Goal: Task Accomplishment & Management: Manage account settings

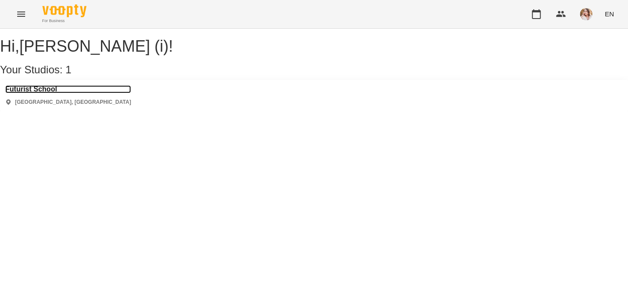
click at [54, 93] on h3 "Futurist School" at bounding box center [68, 89] width 126 height 8
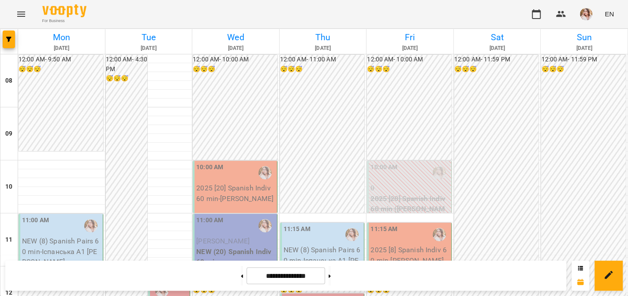
click at [228, 173] on div "10:00 AM" at bounding box center [235, 172] width 79 height 20
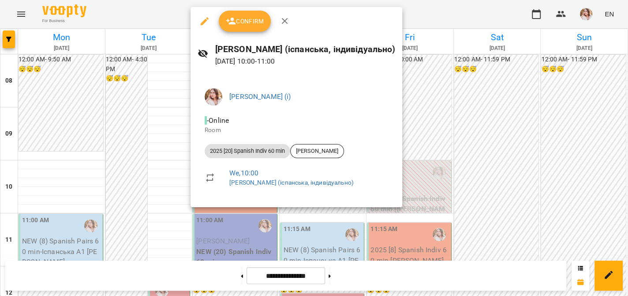
click at [159, 119] on div at bounding box center [314, 148] width 628 height 296
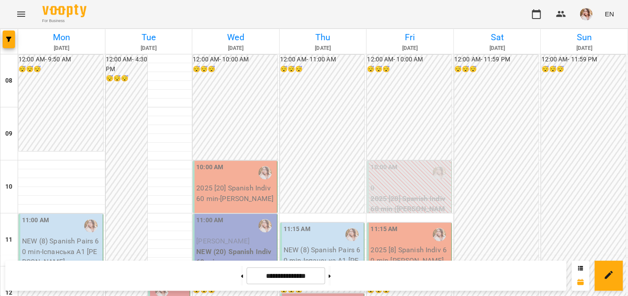
scroll to position [132, 0]
click at [241, 277] on button at bounding box center [242, 275] width 2 height 19
type input "**********"
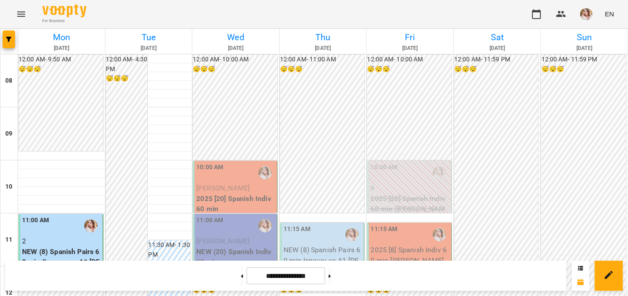
scroll to position [0, 0]
click at [233, 199] on p "2025 [20] Spanish Indiv 60 min" at bounding box center [235, 203] width 79 height 21
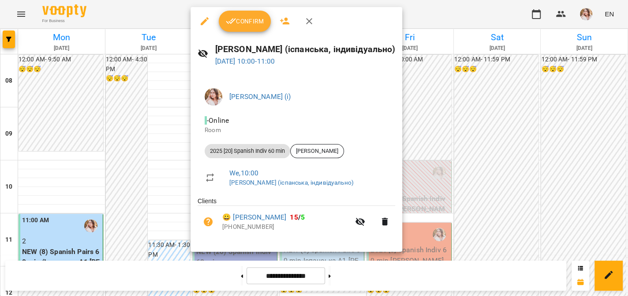
click at [244, 26] on span "Confirm" at bounding box center [245, 21] width 38 height 11
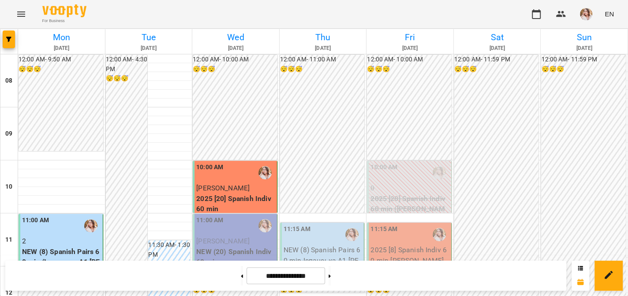
scroll to position [132, 0]
click at [247, 246] on p "NEW (20) Spanish Indiv 60 min" at bounding box center [235, 256] width 79 height 21
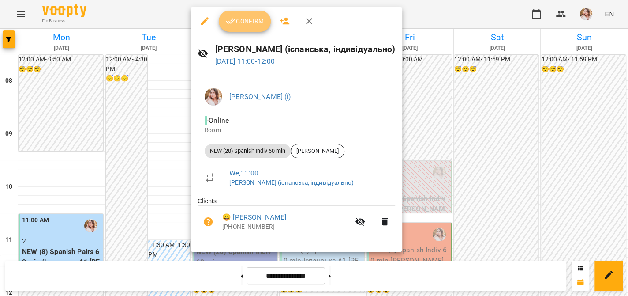
click at [249, 30] on button "Confirm" at bounding box center [245, 21] width 52 height 21
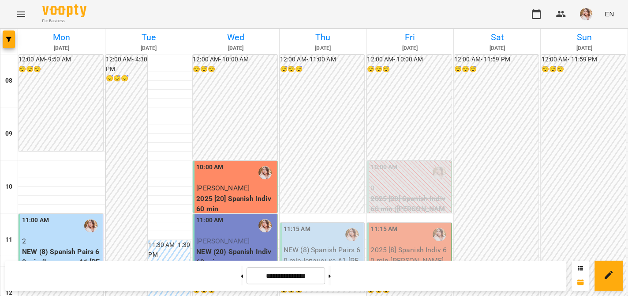
scroll to position [397, 0]
click at [331, 276] on button at bounding box center [330, 275] width 2 height 19
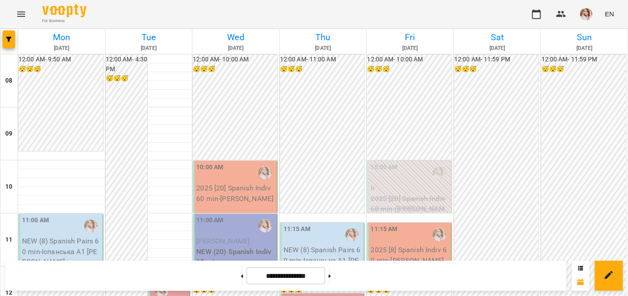
scroll to position [0, 0]
click at [241, 276] on button at bounding box center [242, 275] width 2 height 19
type input "**********"
